Goal: Consume media (video, audio)

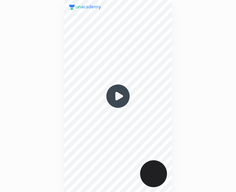
scroll to position [192, 141]
click at [120, 99] on img at bounding box center [118, 96] width 29 height 29
click at [118, 96] on img at bounding box center [118, 96] width 29 height 29
click at [120, 97] on img at bounding box center [118, 96] width 29 height 29
click at [120, 96] on img at bounding box center [118, 96] width 29 height 29
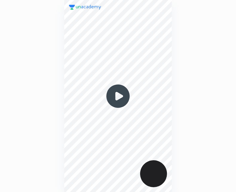
scroll to position [192, 141]
click at [118, 100] on img at bounding box center [118, 96] width 29 height 29
click at [117, 98] on img at bounding box center [118, 96] width 29 height 29
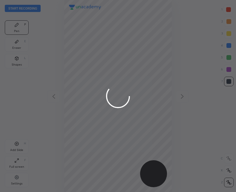
click at [25, 6] on div at bounding box center [118, 96] width 236 height 192
